Goal: Task Accomplishment & Management: Manage account settings

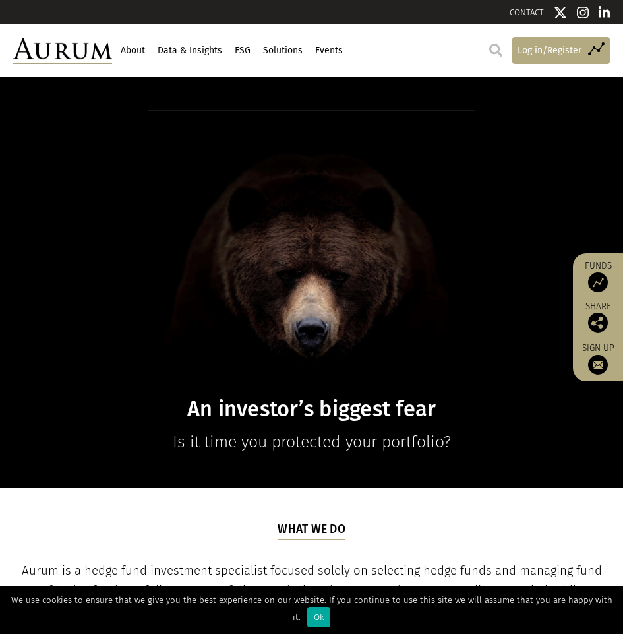
click at [527, 51] on span "Log in/Register" at bounding box center [550, 51] width 64 height 15
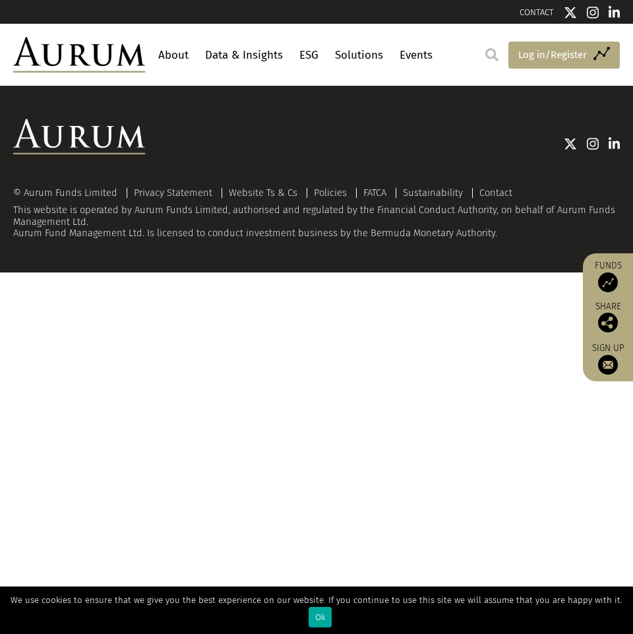
click at [541, 57] on span "Log in/Register" at bounding box center [552, 55] width 69 height 16
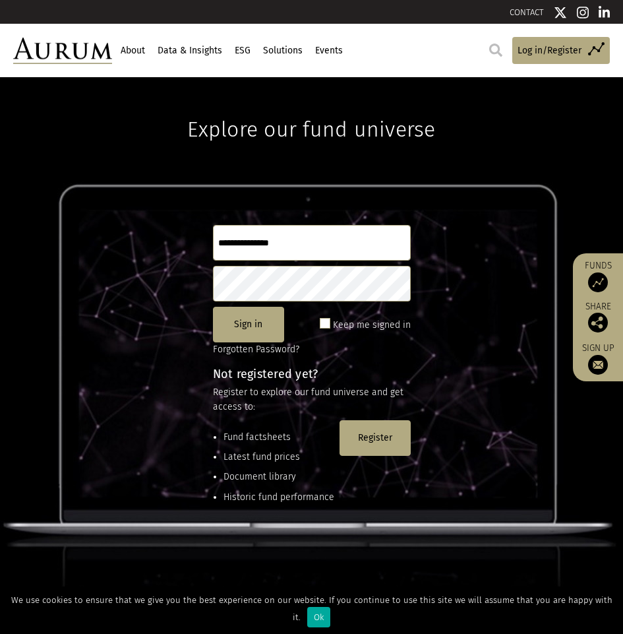
click at [320, 252] on input "text" at bounding box center [312, 243] width 198 height 36
type input "*"
click at [328, 256] on input "text" at bounding box center [312, 243] width 198 height 36
click at [332, 255] on input "text" at bounding box center [312, 243] width 198 height 36
type input "********"
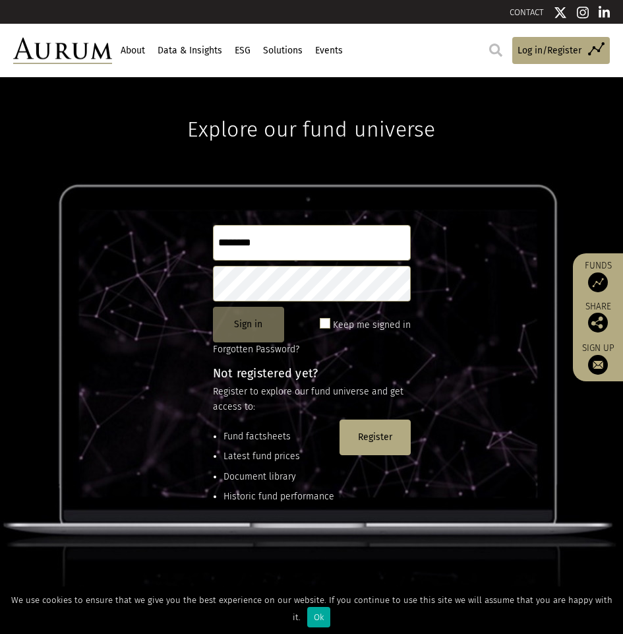
click at [272, 337] on button "Sign in" at bounding box center [248, 325] width 71 height 36
click at [262, 334] on button "Sign in" at bounding box center [248, 325] width 71 height 36
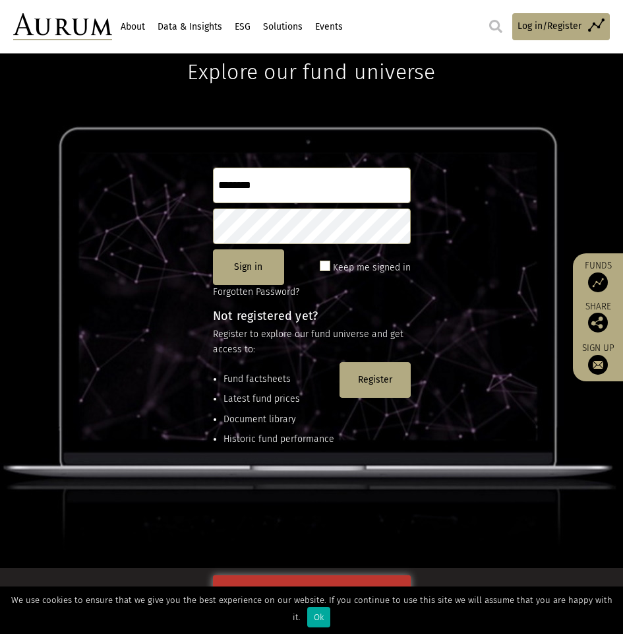
scroll to position [110, 0]
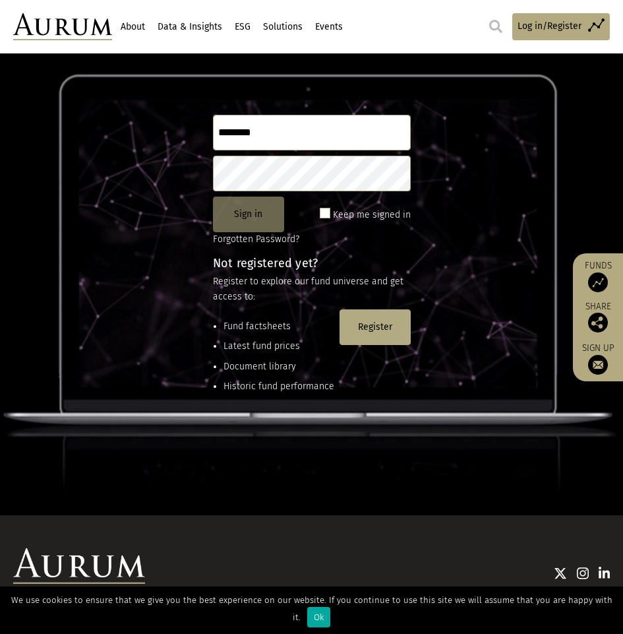
click at [273, 226] on button "Sign in" at bounding box center [248, 215] width 71 height 36
click at [255, 229] on button "Sign in" at bounding box center [248, 215] width 71 height 36
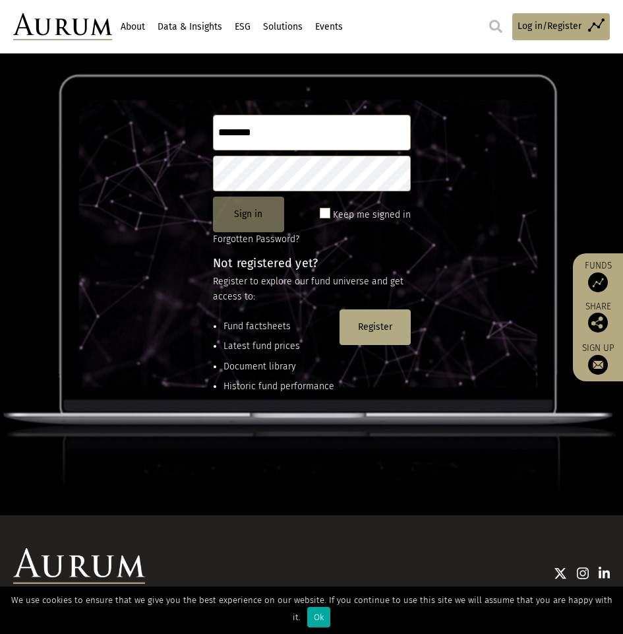
click at [255, 229] on button "Sign in" at bounding box center [248, 215] width 71 height 36
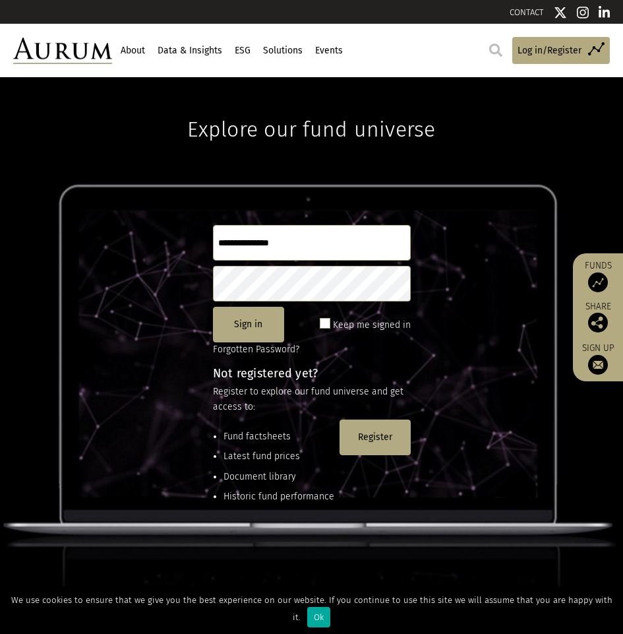
click at [325, 237] on input "text" at bounding box center [312, 243] width 198 height 36
type input "********"
